Goal: Find specific page/section: Find specific page/section

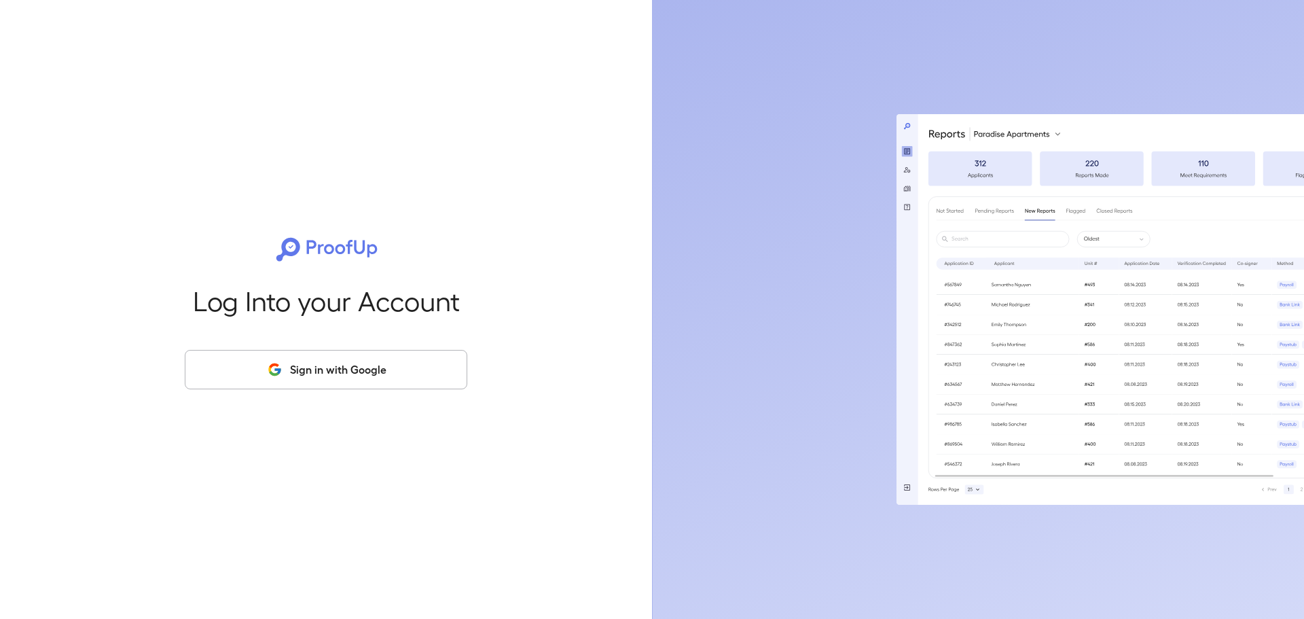
click at [306, 356] on button "Sign in with Google" at bounding box center [326, 369] width 283 height 39
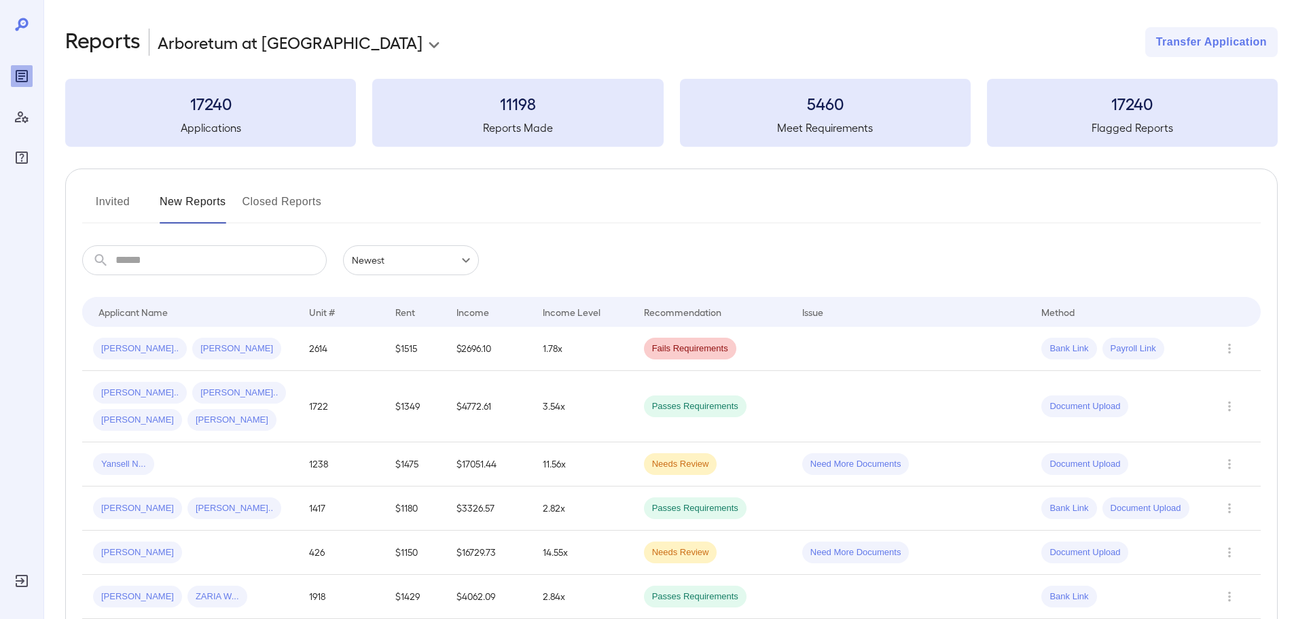
click at [181, 268] on input "text" at bounding box center [220, 260] width 211 height 30
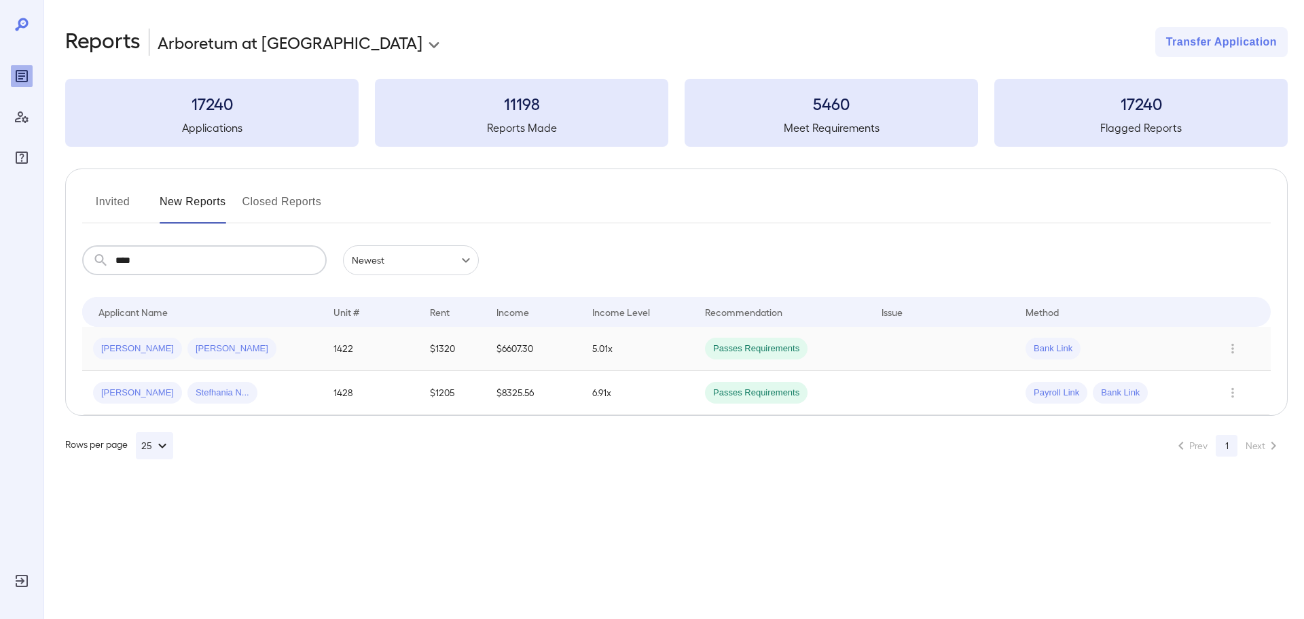
type input "****"
click at [299, 344] on div "Seth P... Alexandra M..." at bounding box center [202, 349] width 219 height 22
